Goal: Information Seeking & Learning: Compare options

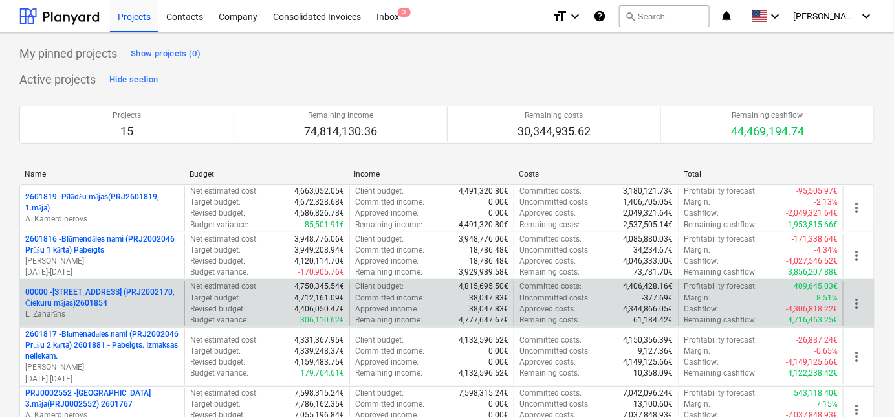
click at [83, 288] on p "00000 - [STREET_ADDRESS] (PRJ2002170, Čiekuru mājas)2601854" at bounding box center [102, 298] width 154 height 22
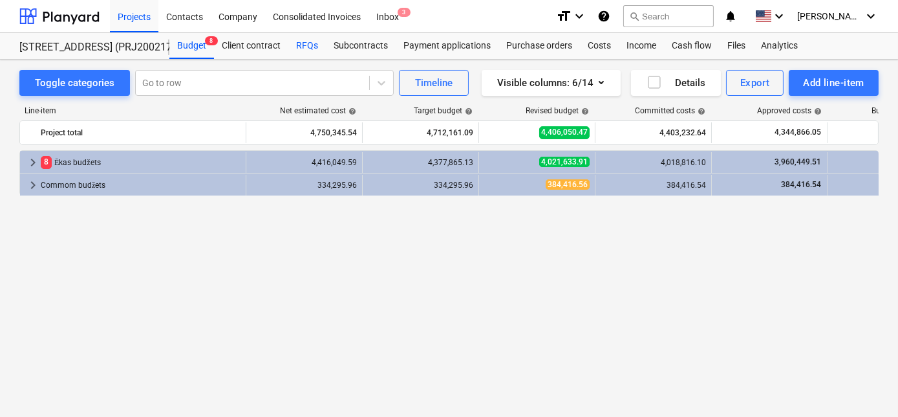
click at [306, 41] on div "RFQs" at bounding box center [307, 46] width 38 height 26
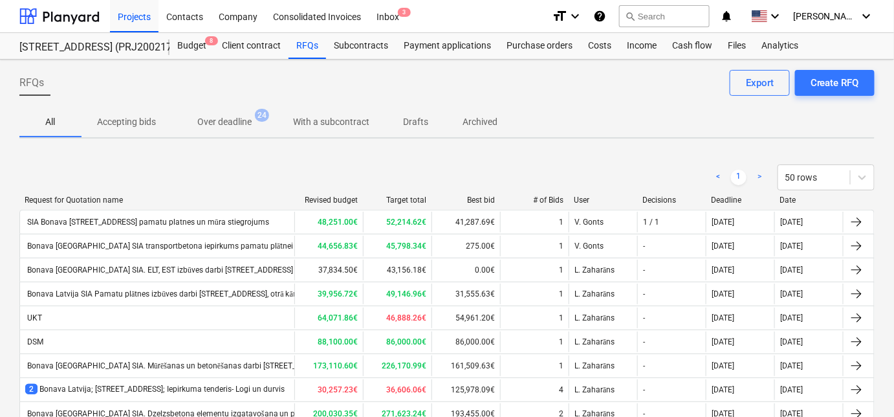
scroll to position [364, 0]
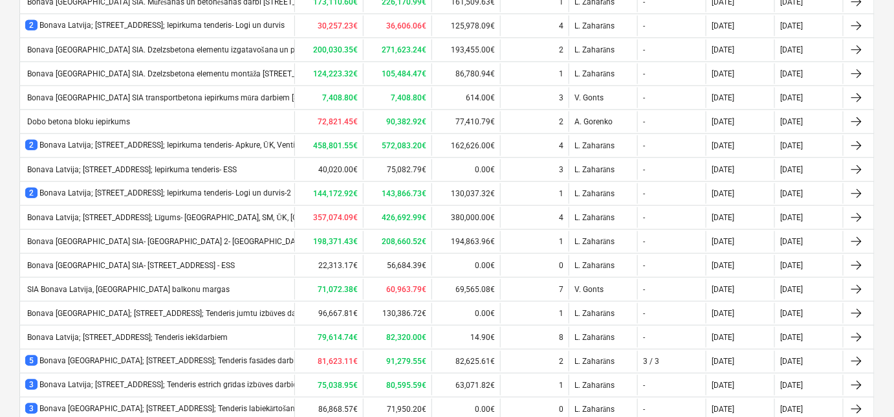
click at [893, 340] on div "RFQs Create RFQ Export All Accepting bids Over deadline 24 With a subcontract D…" at bounding box center [447, 214] width 894 height 1037
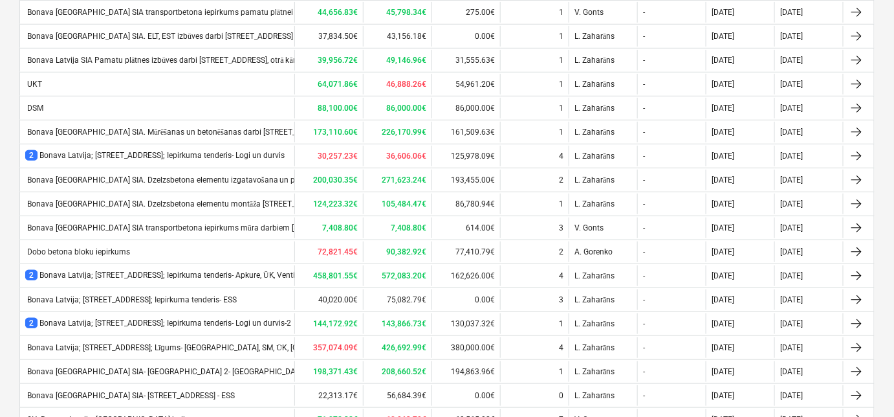
scroll to position [0, 0]
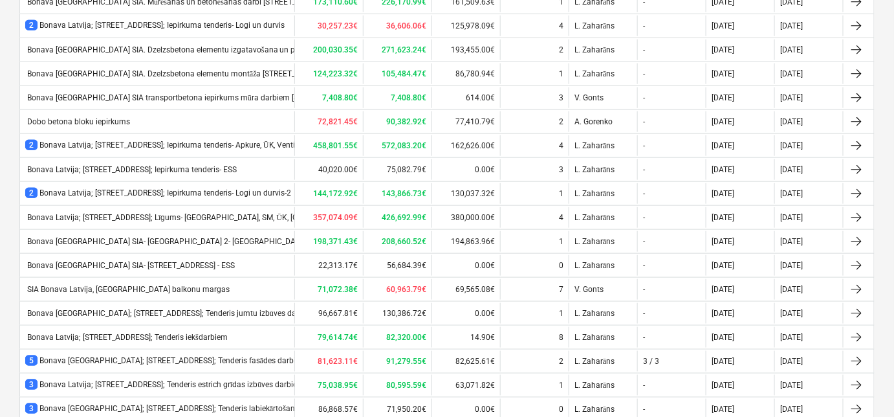
click at [893, 323] on div "RFQs Create RFQ Export All Accepting bids Over deadline 24 With a subcontract D…" at bounding box center [447, 214] width 894 height 1037
click at [892, 65] on div "RFQs Create RFQ Export All Accepting bids Over deadline 24 With a subcontract D…" at bounding box center [447, 214] width 894 height 1037
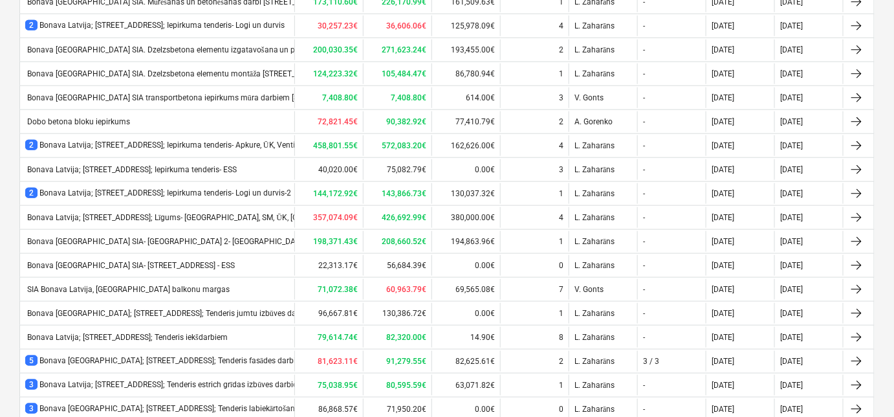
scroll to position [0, 0]
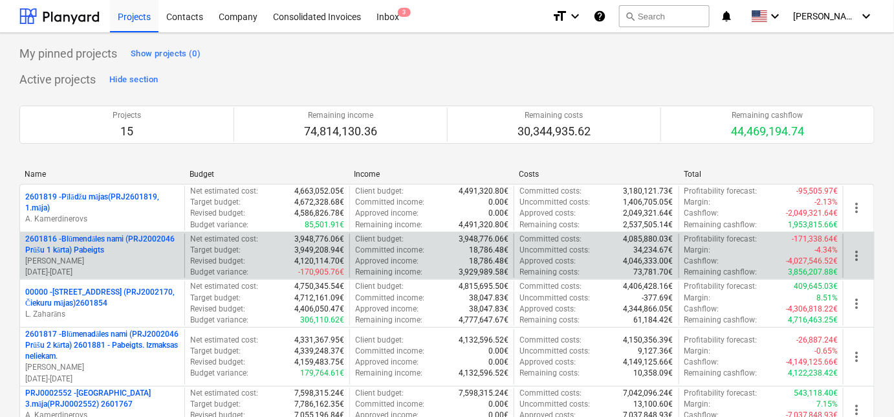
click at [82, 246] on p "2601816 - Blūmendāles nami (PRJ2002046 Prūšu 1 kārta) Pabeigts" at bounding box center [102, 245] width 154 height 22
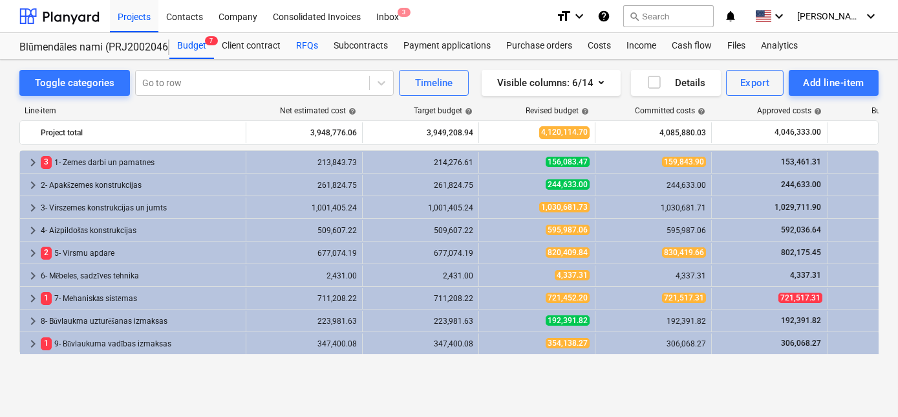
click at [303, 49] on div "RFQs" at bounding box center [307, 46] width 38 height 26
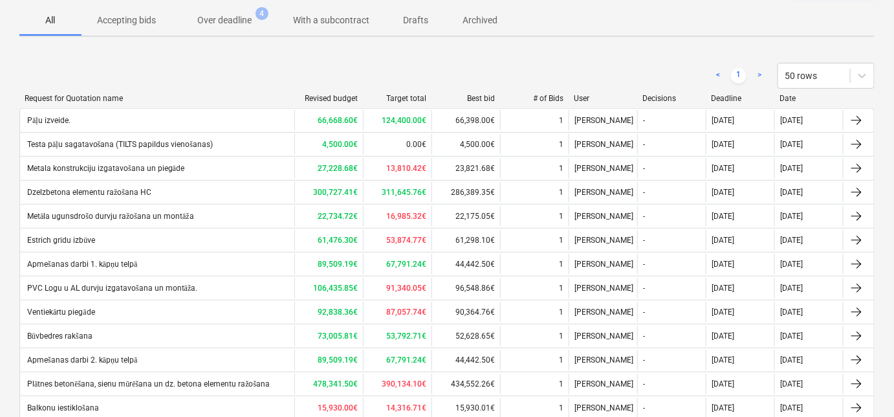
scroll to position [118, 0]
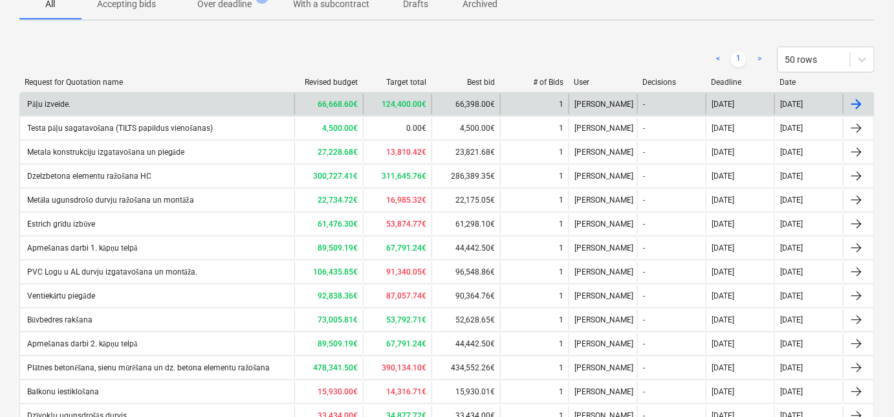
click at [150, 96] on div "Pāļu izveide." at bounding box center [157, 104] width 274 height 21
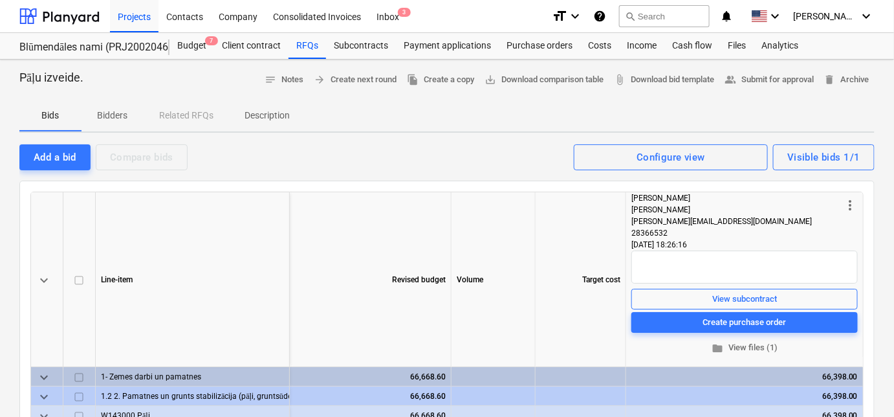
click at [131, 124] on span "Bidders" at bounding box center [113, 115] width 62 height 21
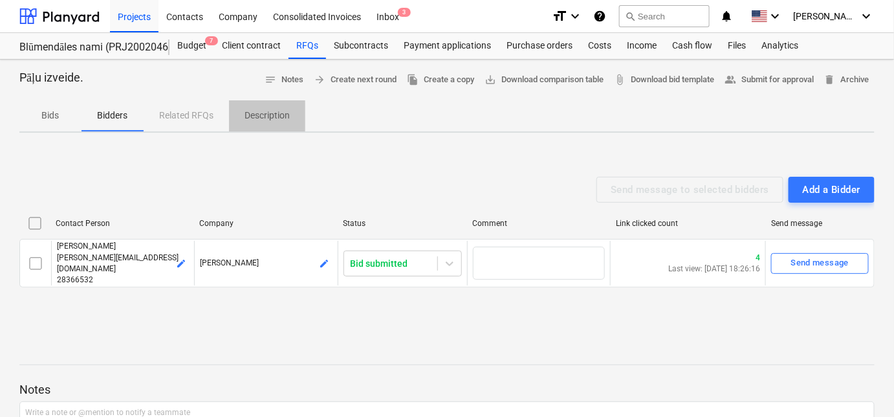
click at [242, 119] on span "Description" at bounding box center [267, 115] width 76 height 21
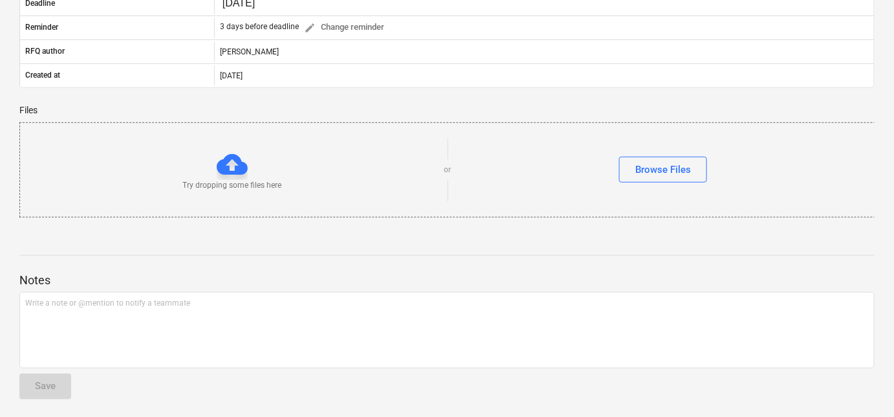
scroll to position [229, 0]
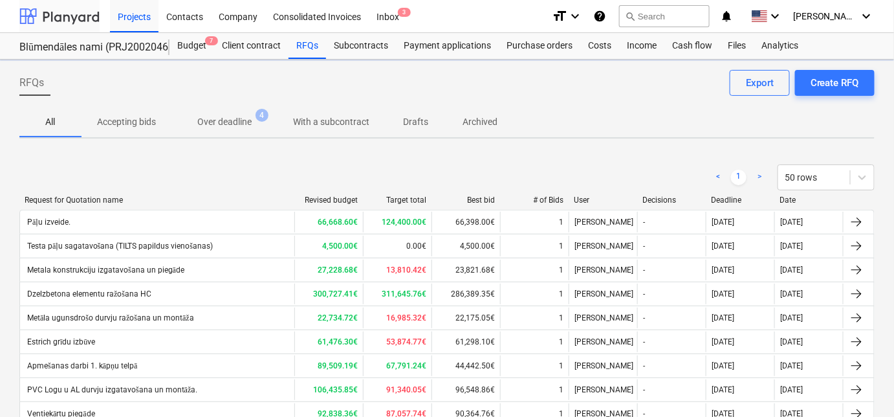
scroll to position [118, 0]
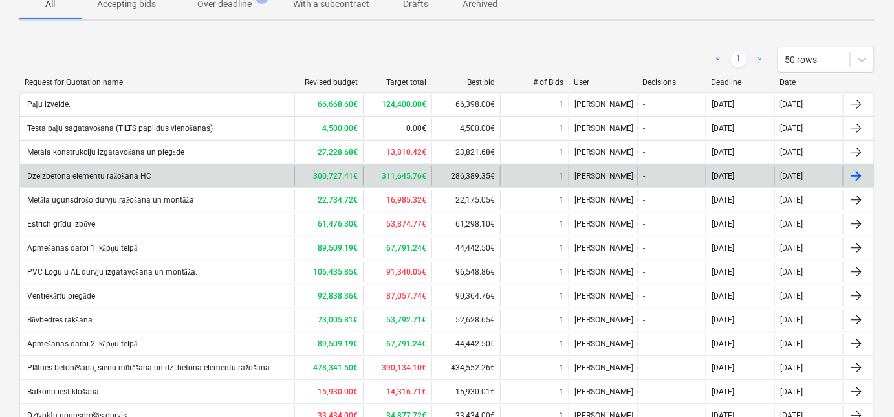
click at [91, 175] on div "Dzelzbetona elementu ražošana HC" at bounding box center [88, 176] width 126 height 10
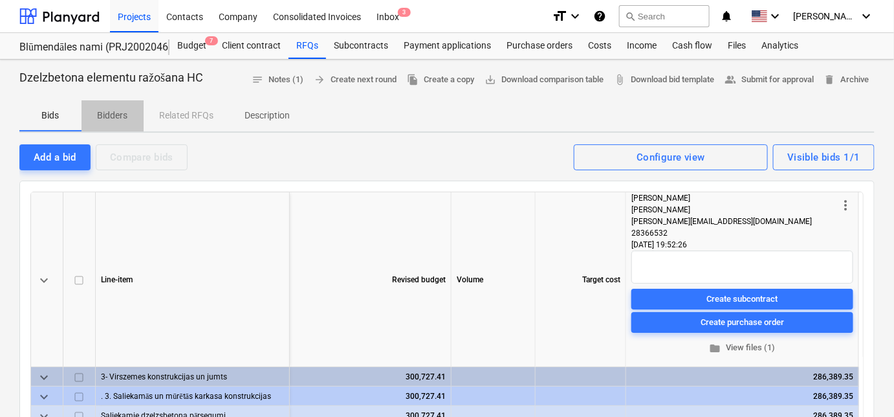
click at [125, 116] on p "Bidders" at bounding box center [112, 116] width 31 height 14
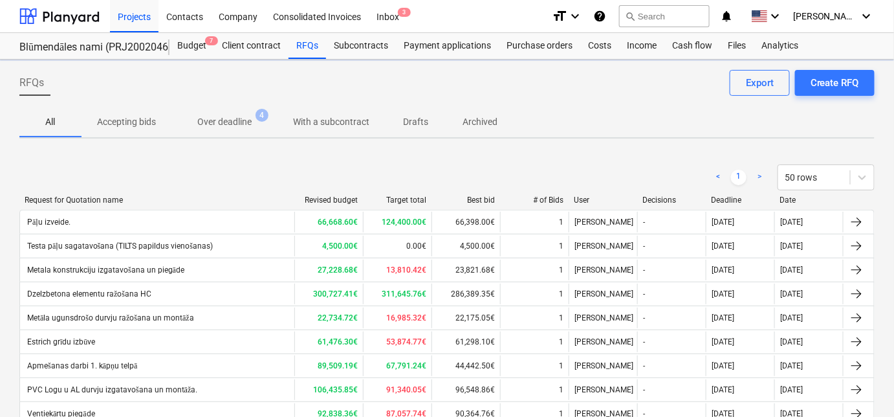
scroll to position [118, 0]
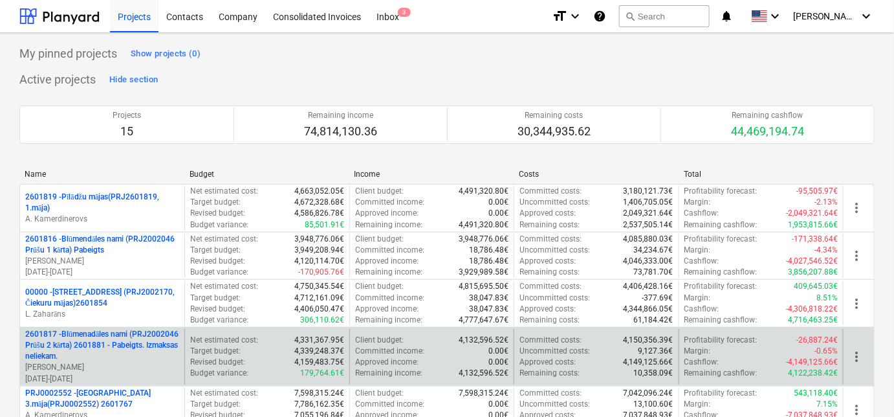
click at [91, 352] on p "2601817 - Blūmenadāles nami (PRJ2002046 Prūšu 2 kārta) 2601881 - Pabeigts. Izma…" at bounding box center [102, 345] width 154 height 33
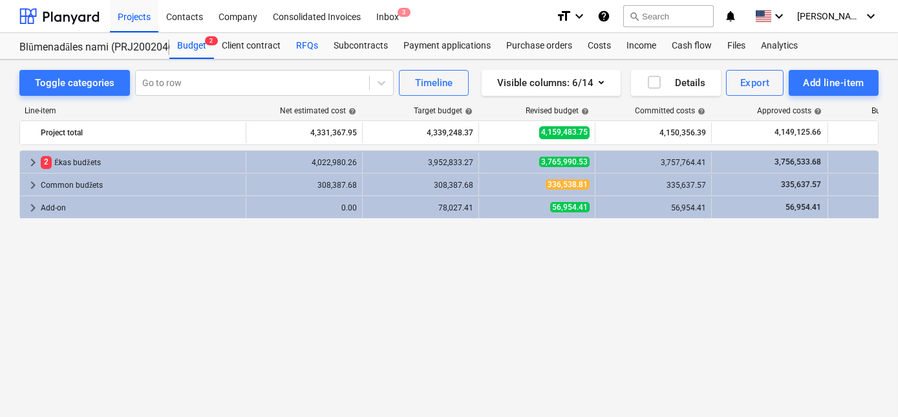
click at [307, 43] on div "RFQs" at bounding box center [307, 46] width 38 height 26
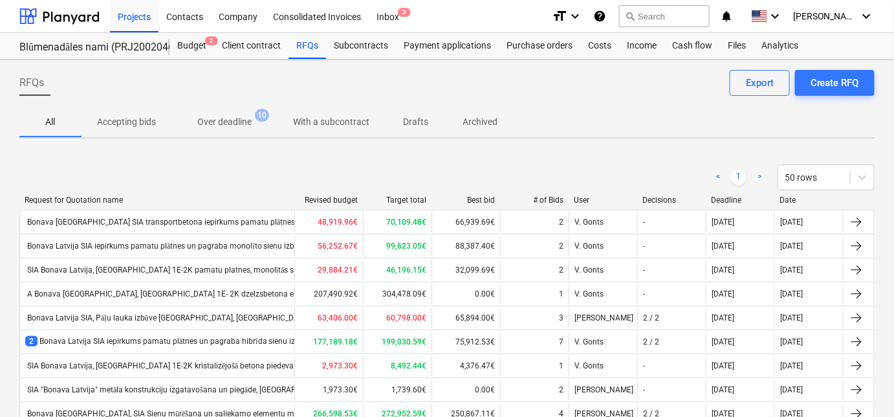
drag, startPoint x: 897, startPoint y: 93, endPoint x: 627, endPoint y: 125, distance: 271.7
click at [627, 125] on div "All Accepting bids Over deadline 10 With a subcontract Drafts Archived" at bounding box center [446, 121] width 855 height 31
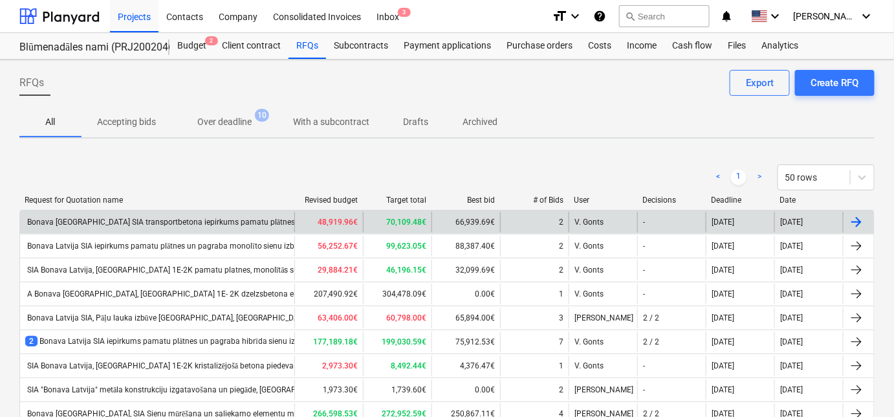
click at [138, 217] on div "Bonava [GEOGRAPHIC_DATA] SIA transportbetona iepirkums pamatu plātnes un monolī…" at bounding box center [252, 222] width 455 height 10
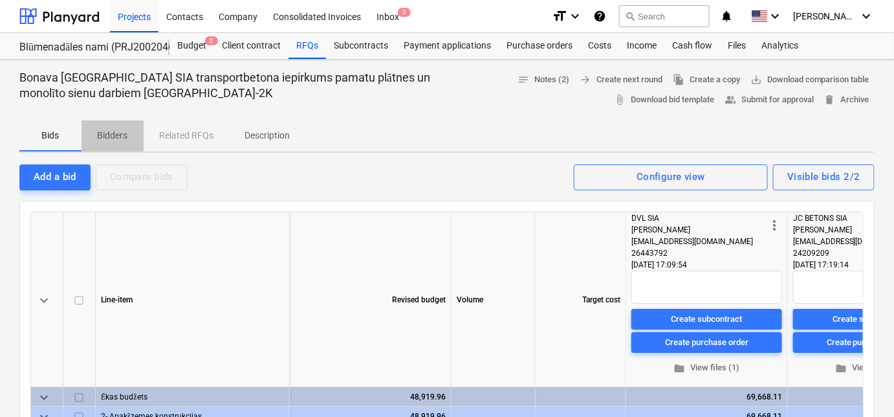
click at [123, 135] on p "Bidders" at bounding box center [112, 136] width 31 height 14
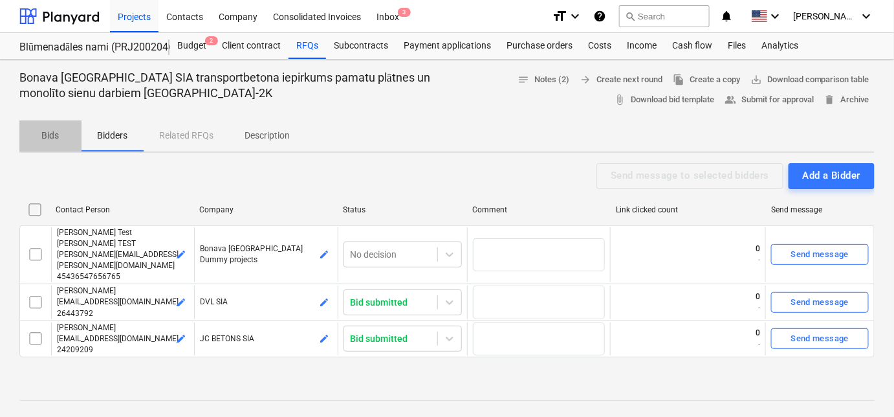
click at [52, 135] on p "Bids" at bounding box center [50, 136] width 31 height 14
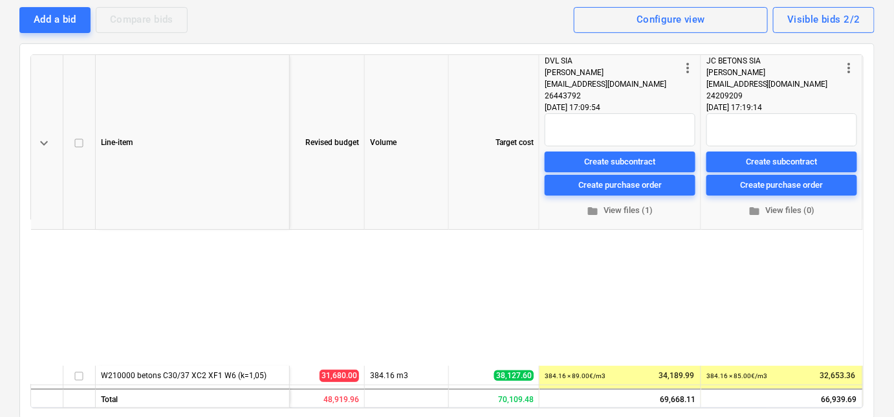
scroll to position [213, 89]
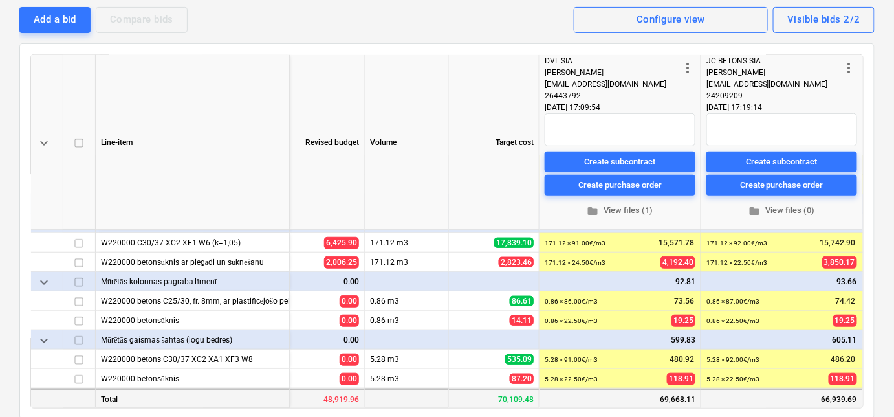
click at [658, 393] on div "69,668.11" at bounding box center [620, 397] width 162 height 19
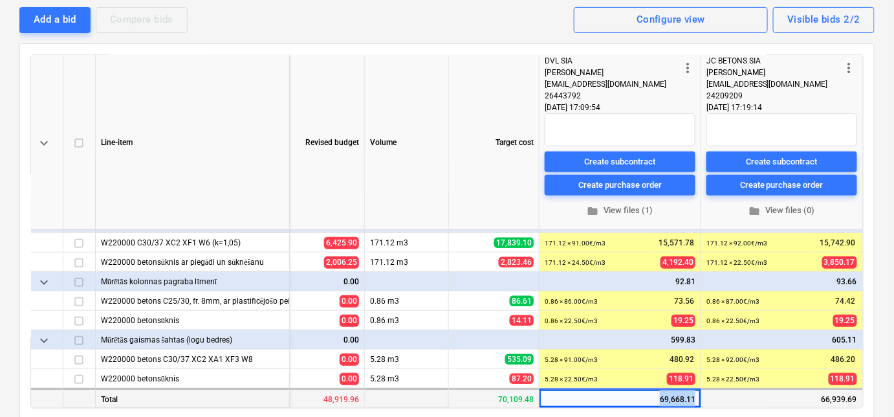
click at [658, 393] on div "69,668.11" at bounding box center [620, 397] width 162 height 19
click at [809, 397] on div "66,939.69" at bounding box center [782, 397] width 162 height 19
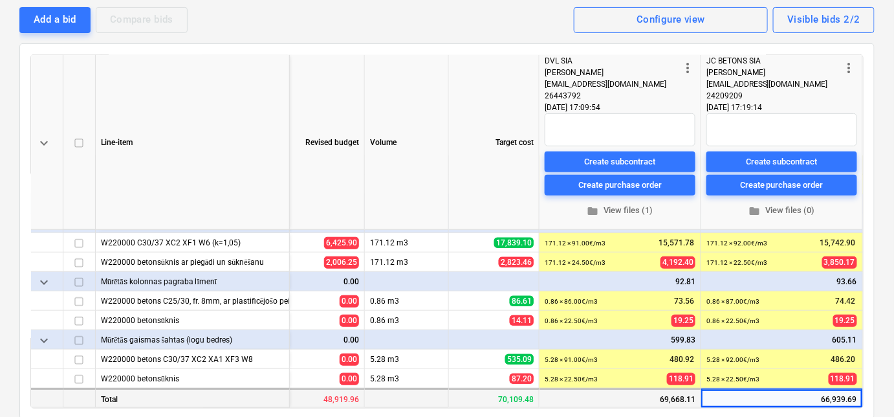
click at [669, 391] on div "69,668.11" at bounding box center [620, 397] width 162 height 19
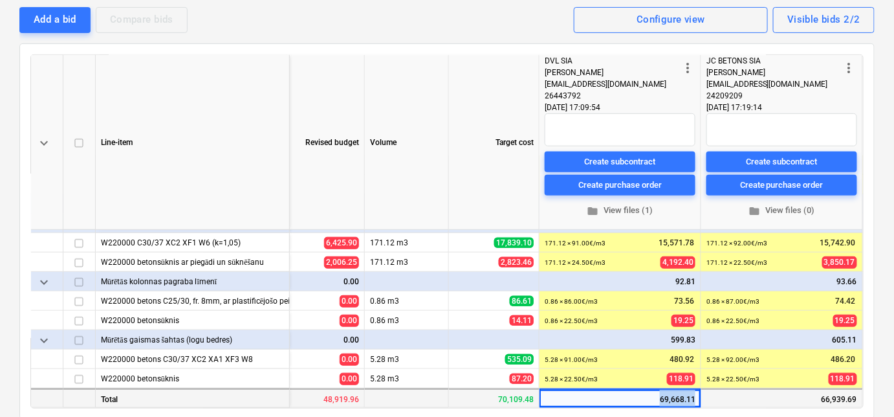
click at [669, 391] on div "69,668.11" at bounding box center [620, 397] width 162 height 19
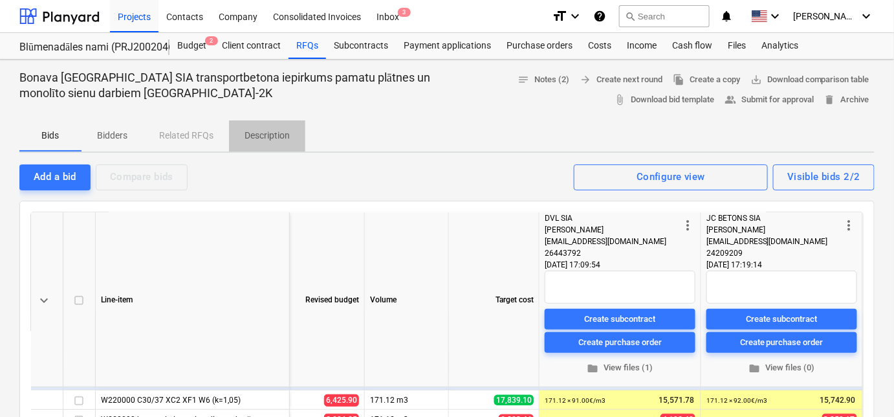
click at [254, 135] on p "Description" at bounding box center [267, 136] width 45 height 14
